Goal: Transaction & Acquisition: Purchase product/service

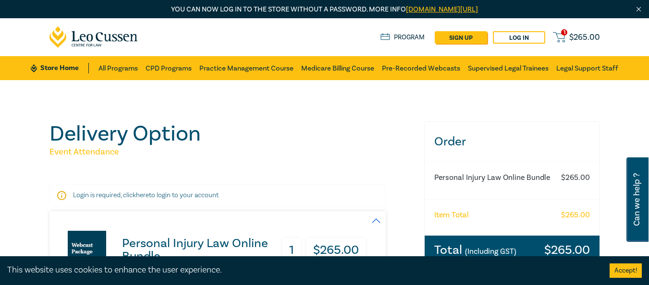
select select "Ms."
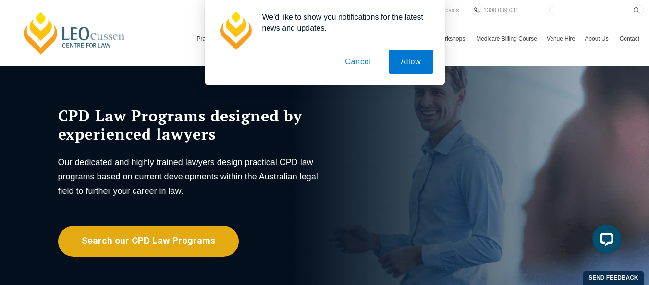
click at [354, 58] on button "Cancel" at bounding box center [358, 62] width 50 height 24
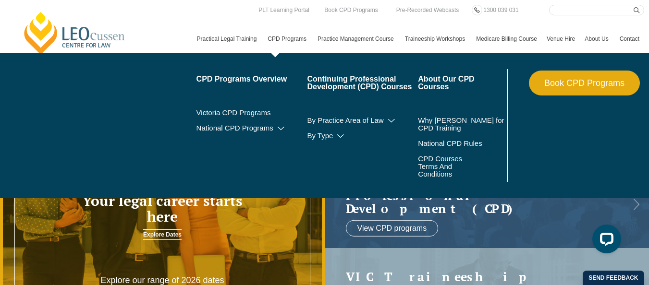
click at [263, 46] on link "CPD Programs" at bounding box center [288, 39] width 50 height 28
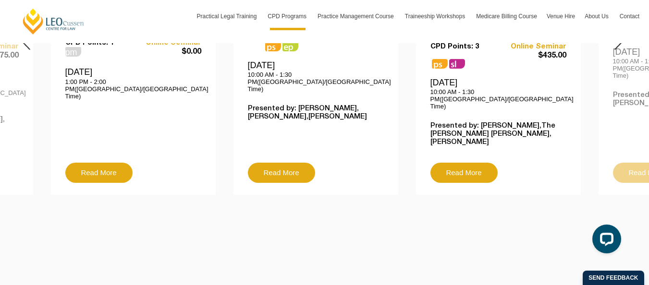
click at [24, 99] on div at bounding box center [24, 38] width 48 height 328
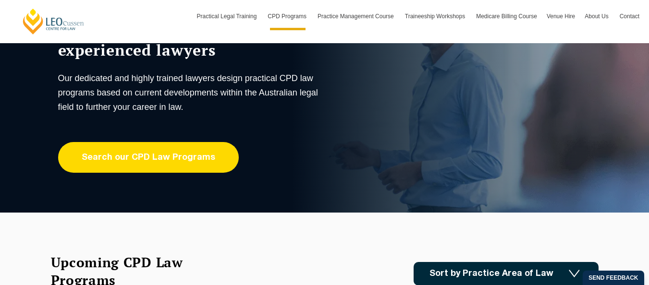
click at [148, 157] on link "Search our CPD Law Programs" at bounding box center [148, 157] width 181 height 31
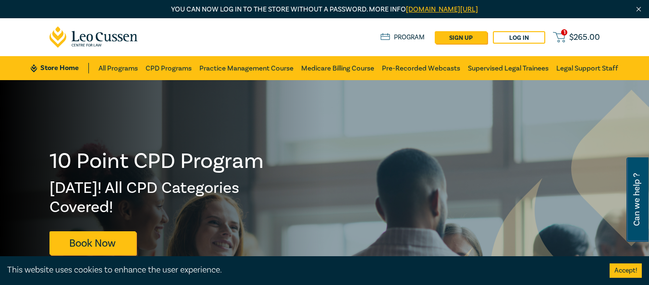
click at [562, 34] on span "1" at bounding box center [564, 32] width 6 height 6
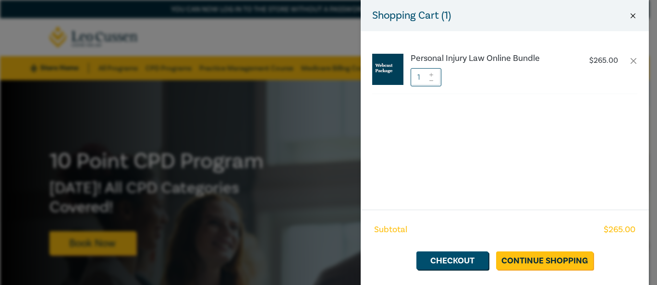
click at [632, 16] on button "Close" at bounding box center [632, 16] width 9 height 9
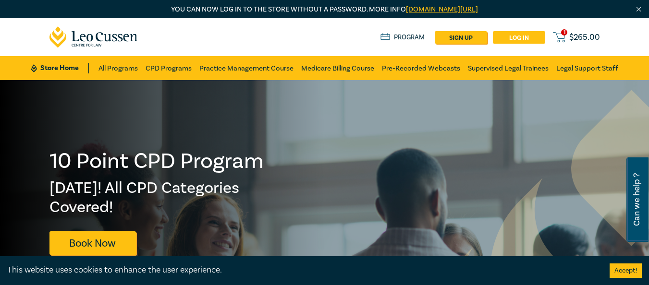
click at [522, 39] on link "Log in" at bounding box center [519, 37] width 52 height 12
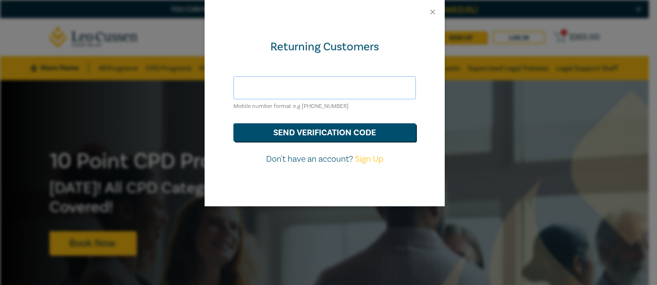
click at [353, 89] on input "text" at bounding box center [324, 87] width 182 height 23
type input "r"
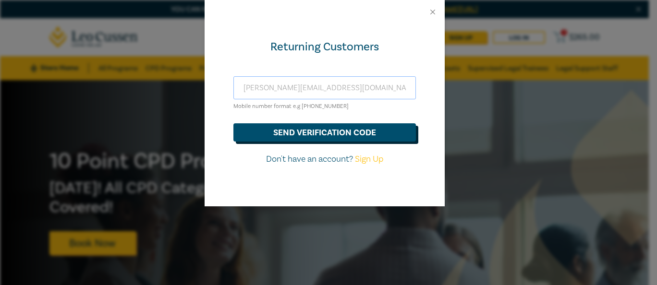
type input "robyn.lindsay2021@outlook.com"
click at [307, 136] on button "send verification code" at bounding box center [324, 132] width 182 height 18
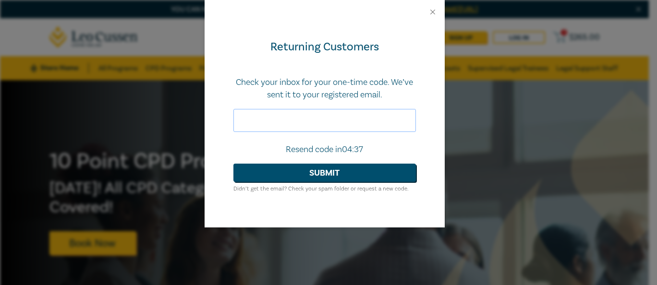
click at [289, 120] on input "text" at bounding box center [324, 120] width 182 height 23
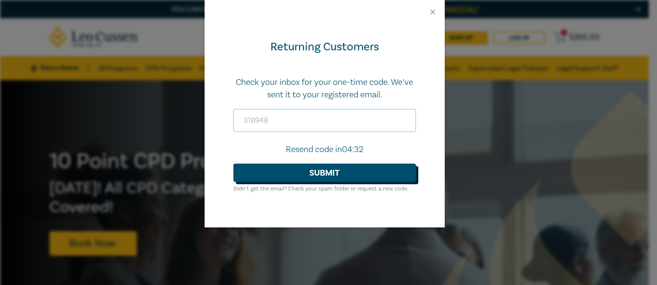
type input "318948"
click at [289, 177] on button "Submit" at bounding box center [324, 173] width 182 height 18
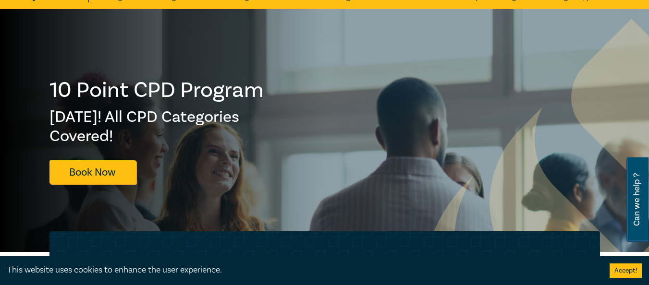
scroll to position [83, 0]
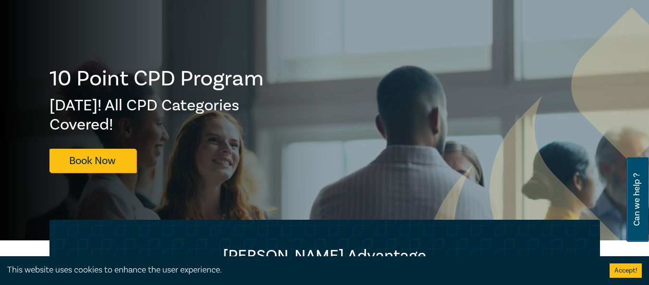
click at [620, 270] on button "Accept!" at bounding box center [625, 271] width 32 height 14
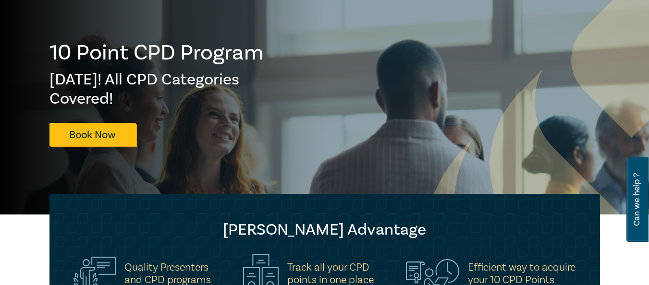
scroll to position [0, 0]
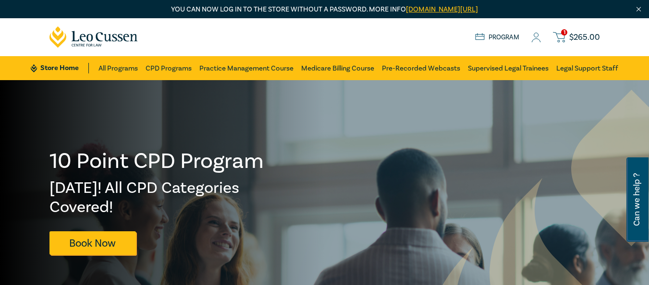
click at [503, 37] on link "Program" at bounding box center [497, 37] width 45 height 11
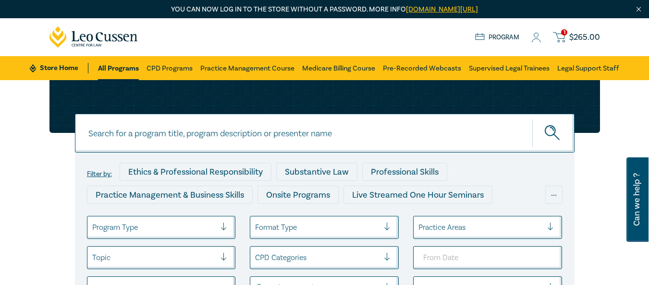
click at [504, 36] on link "Program" at bounding box center [497, 37] width 45 height 11
click at [125, 68] on link "All Programs" at bounding box center [118, 68] width 41 height 24
click at [169, 65] on link "CPD Programs" at bounding box center [169, 68] width 46 height 24
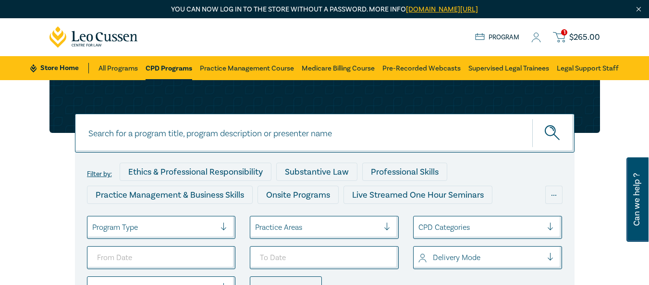
click at [567, 32] on span "1" at bounding box center [564, 32] width 6 height 6
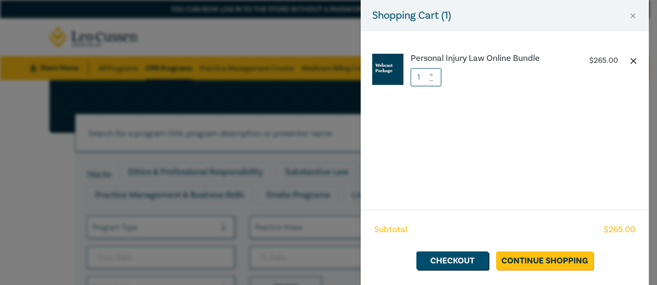
click at [634, 61] on button "button" at bounding box center [633, 61] width 8 height 8
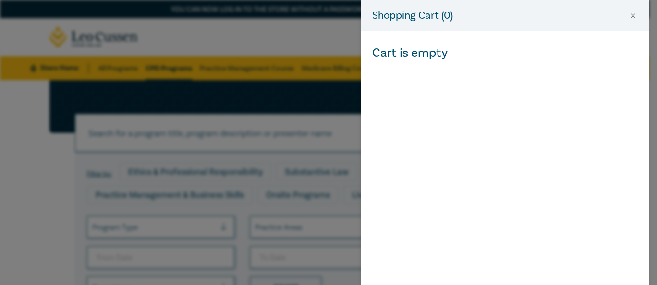
click at [326, 34] on div "Shopping Cart ( 0 ) Cart is empty" at bounding box center [328, 142] width 657 height 285
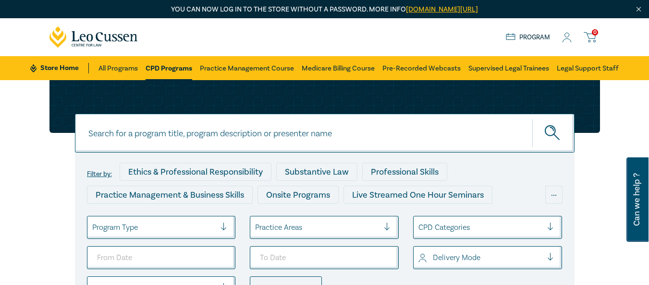
click at [639, 184] on span "Can we help ?" at bounding box center [636, 199] width 9 height 73
select select "AU"
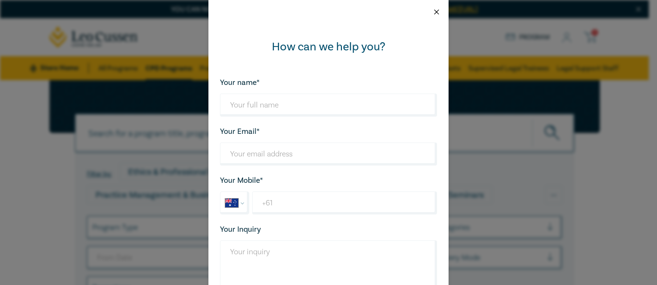
click at [433, 12] on button "Close" at bounding box center [436, 12] width 9 height 9
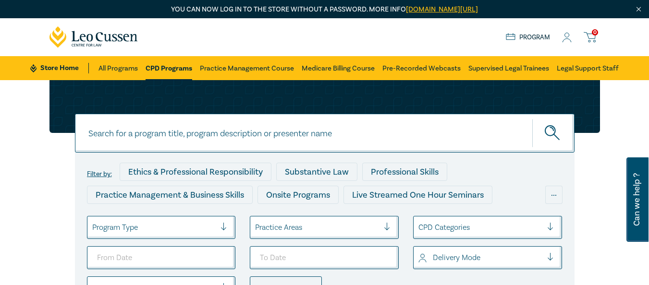
click at [54, 67] on link "Store Home" at bounding box center [59, 68] width 58 height 11
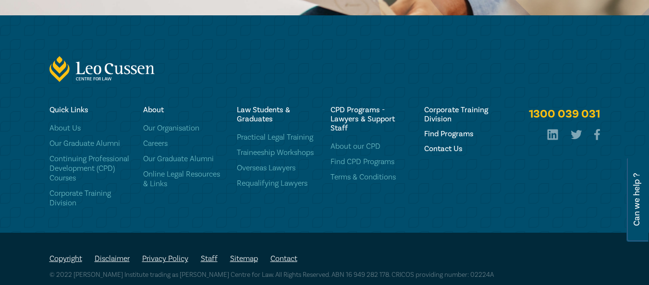
scroll to position [1606, 0]
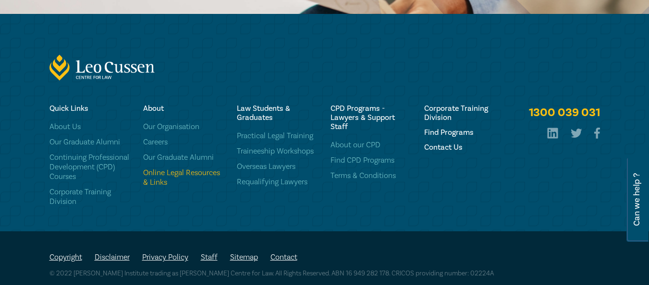
click at [158, 187] on link "Online Legal Resources & Links" at bounding box center [184, 177] width 82 height 19
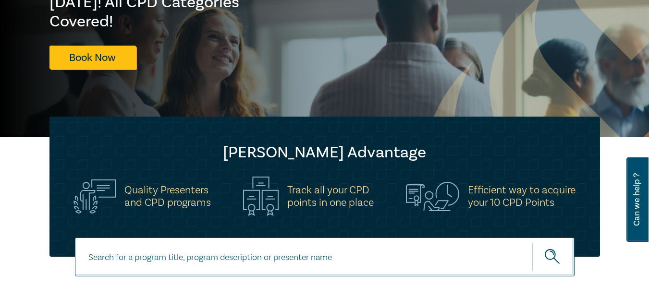
scroll to position [185, 0]
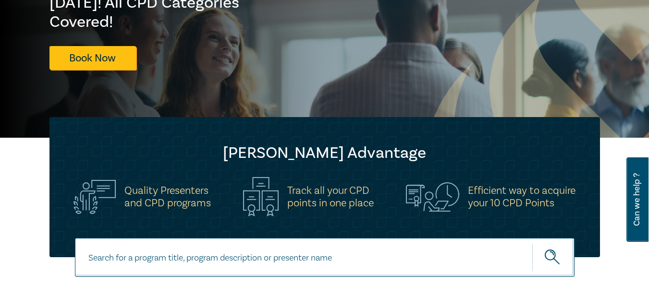
click at [8, 145] on div "Leo Cussen Advantage Quality Presenters and CPD programs Track all your CPD poi…" at bounding box center [324, 187] width 649 height 140
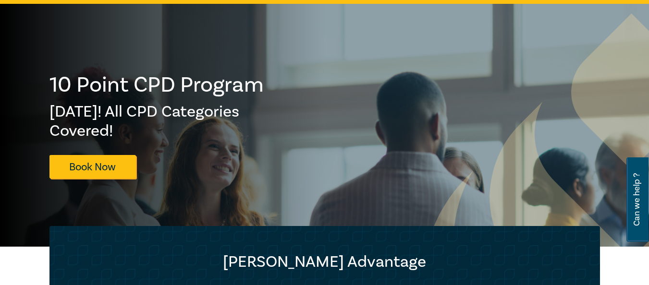
scroll to position [0, 0]
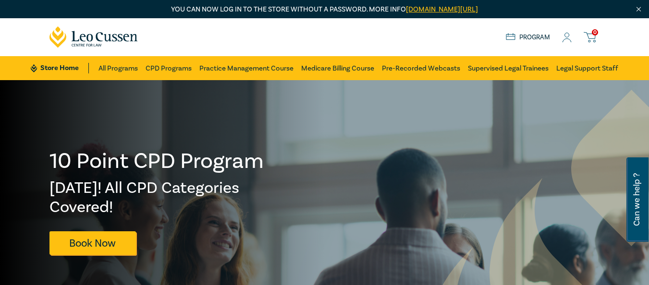
click at [536, 39] on link "Program" at bounding box center [528, 37] width 45 height 11
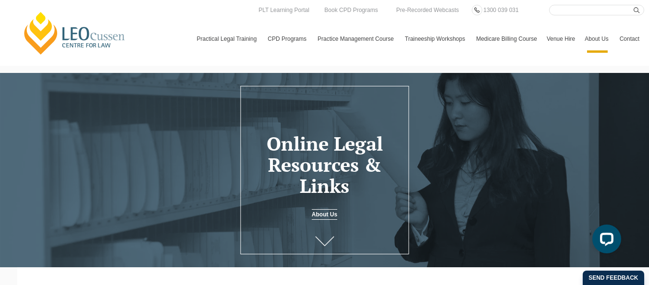
click at [325, 246] on icon at bounding box center [324, 242] width 19 height 10
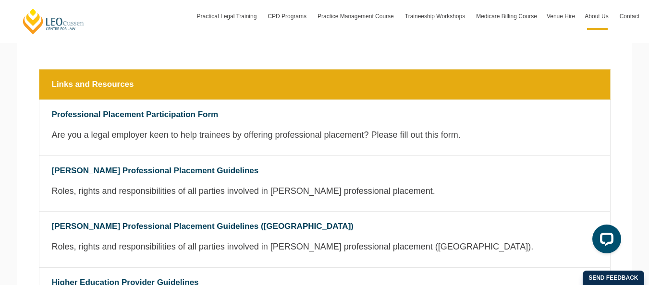
scroll to position [287, 0]
